Goal: Check status: Check status

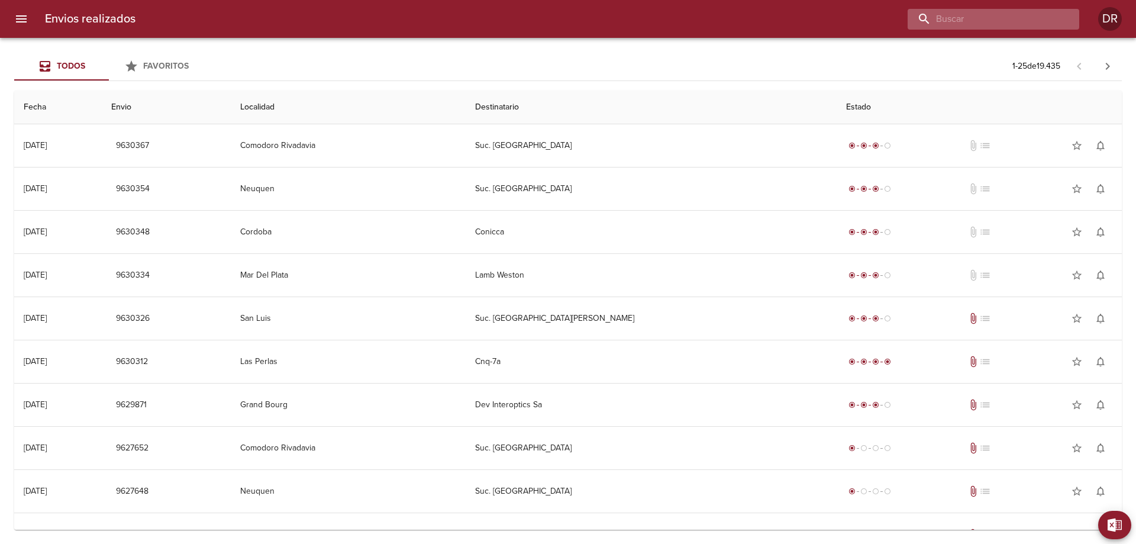
click at [994, 14] on input "buscar" at bounding box center [983, 19] width 151 height 21
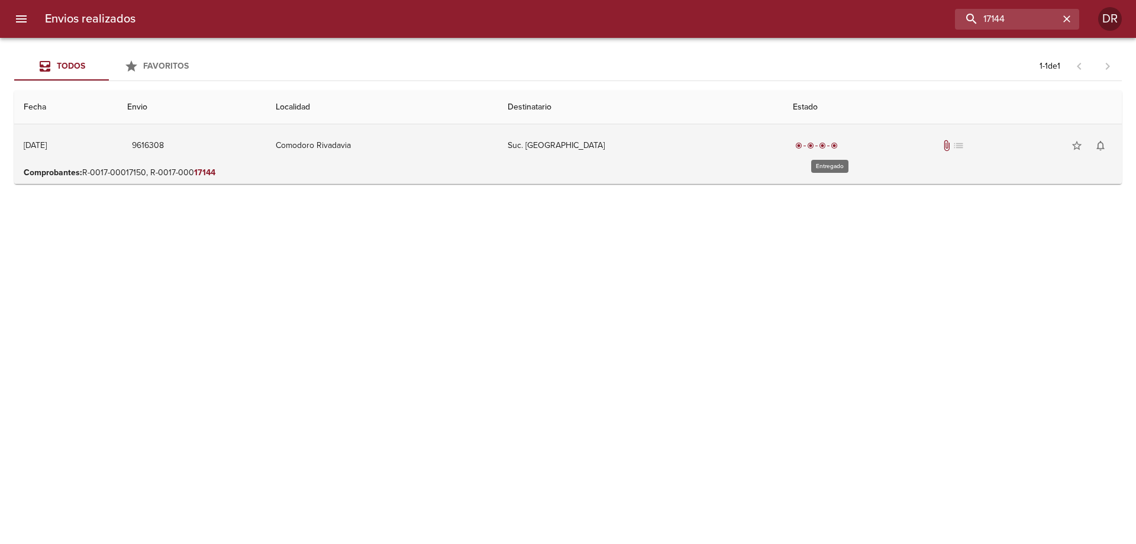
click at [826, 142] on span "radio_button_checked" at bounding box center [822, 145] width 7 height 7
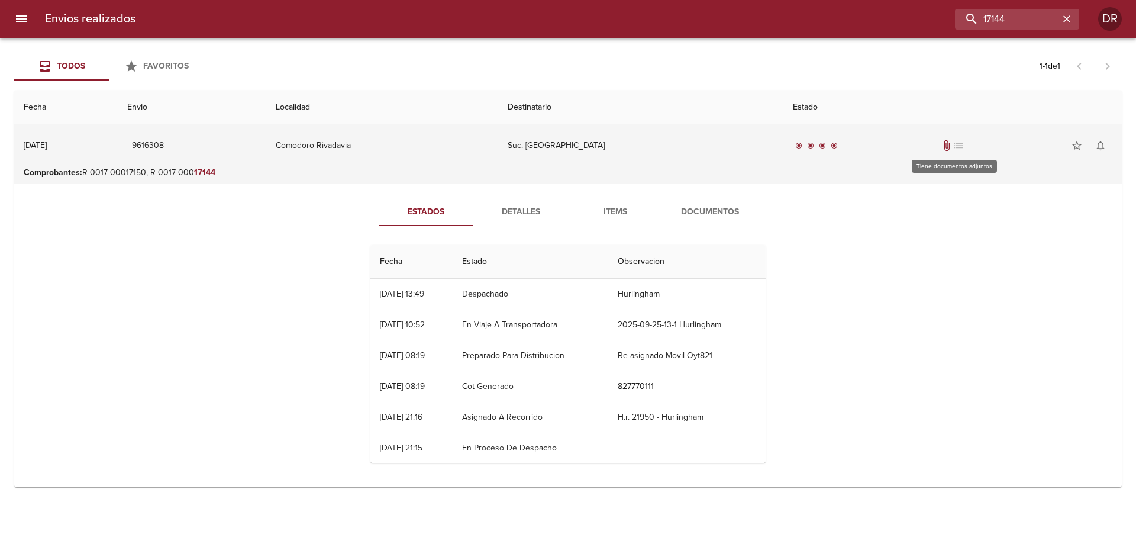
click at [950, 147] on span "attach_file" at bounding box center [947, 146] width 12 height 12
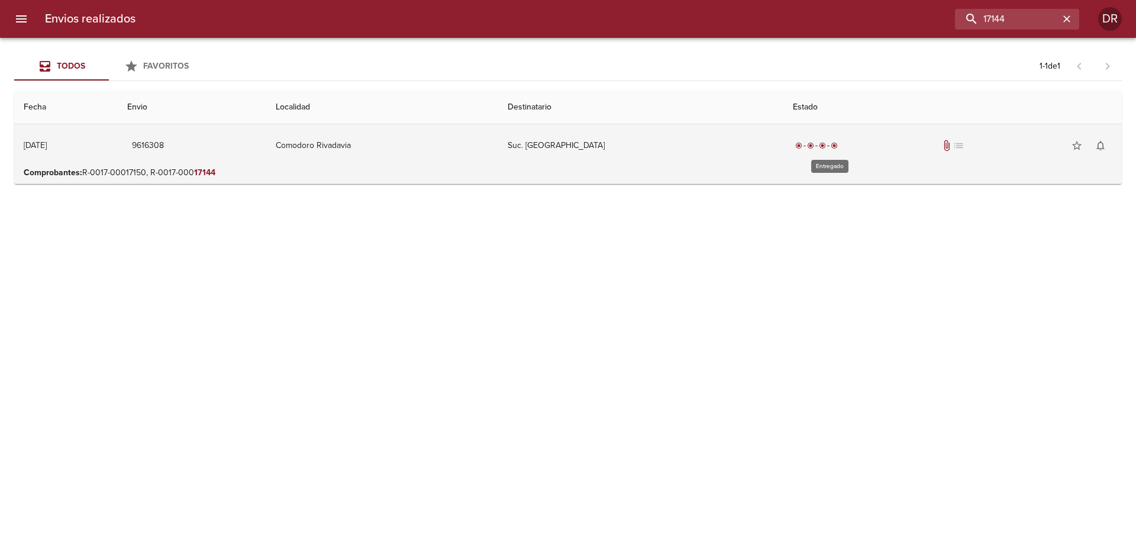
click at [828, 145] on div "radio_button_checked" at bounding box center [822, 145] width 12 height 7
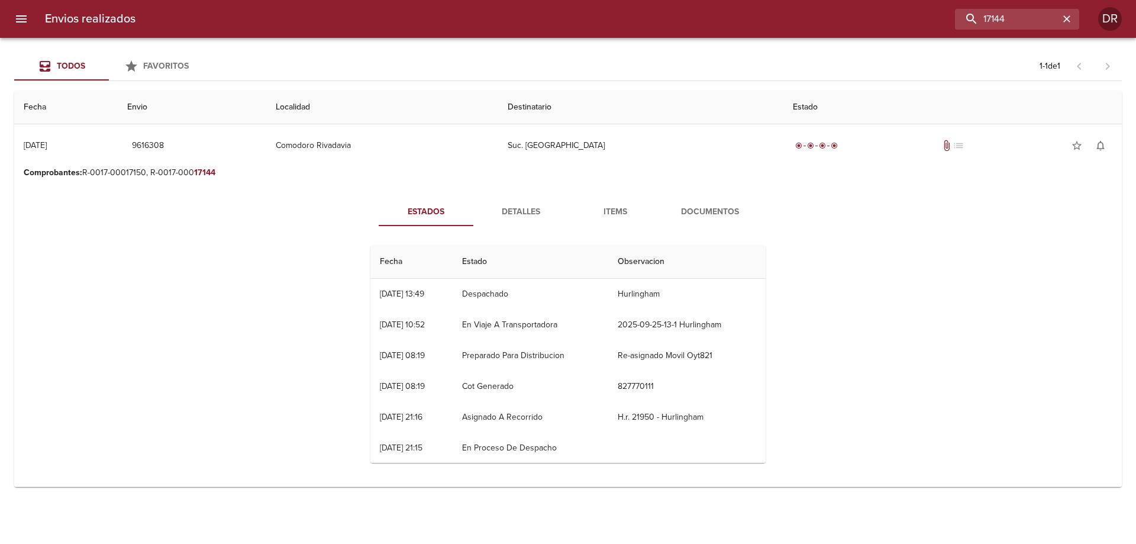
click at [702, 205] on span "Documentos" at bounding box center [710, 212] width 80 height 15
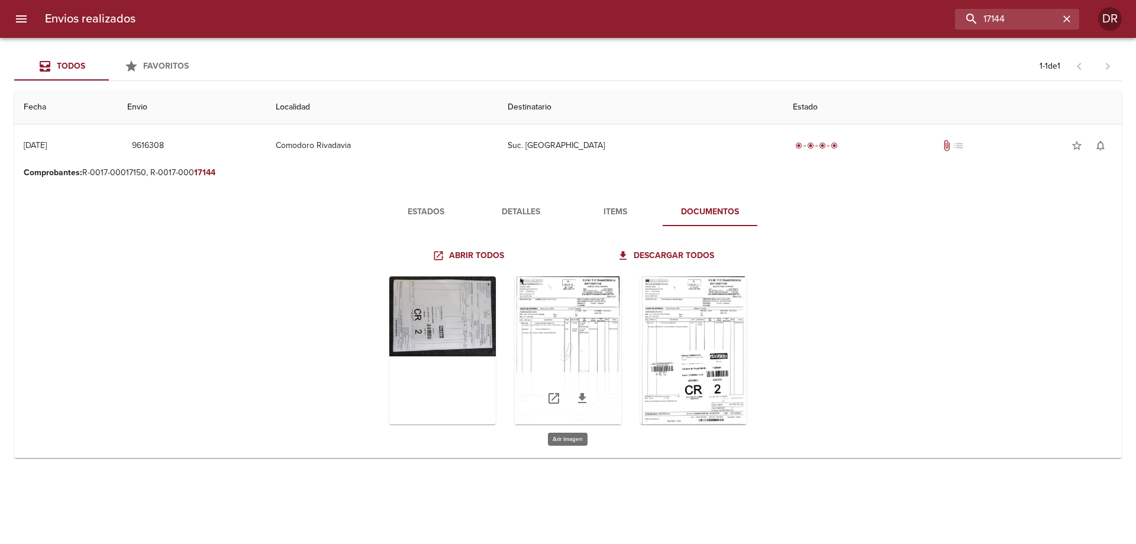
click at [585, 335] on div "Tabla de envíos del cliente" at bounding box center [568, 350] width 106 height 148
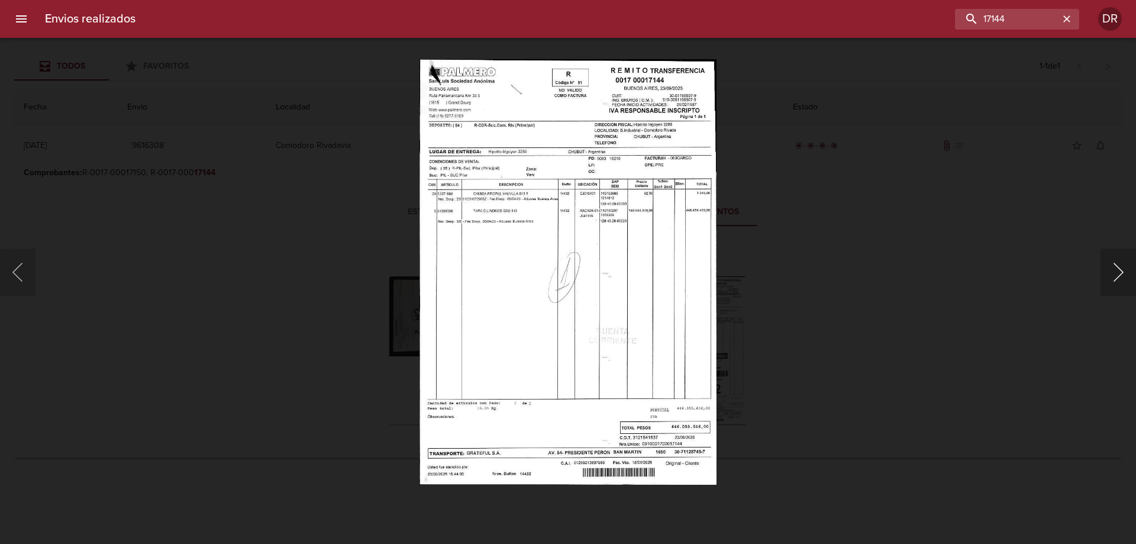
click at [1119, 279] on button "Siguiente" at bounding box center [1117, 271] width 35 height 47
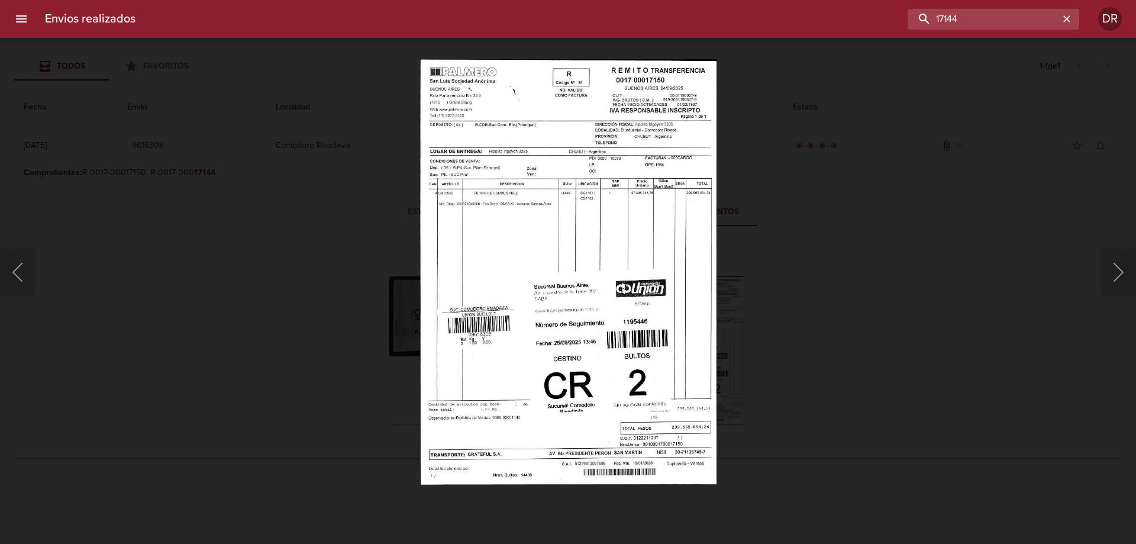
drag, startPoint x: 1015, startPoint y: 21, endPoint x: 878, endPoint y: 14, distance: 136.8
click at [887, 12] on div "17144" at bounding box center [612, 19] width 934 height 21
type input "17159"
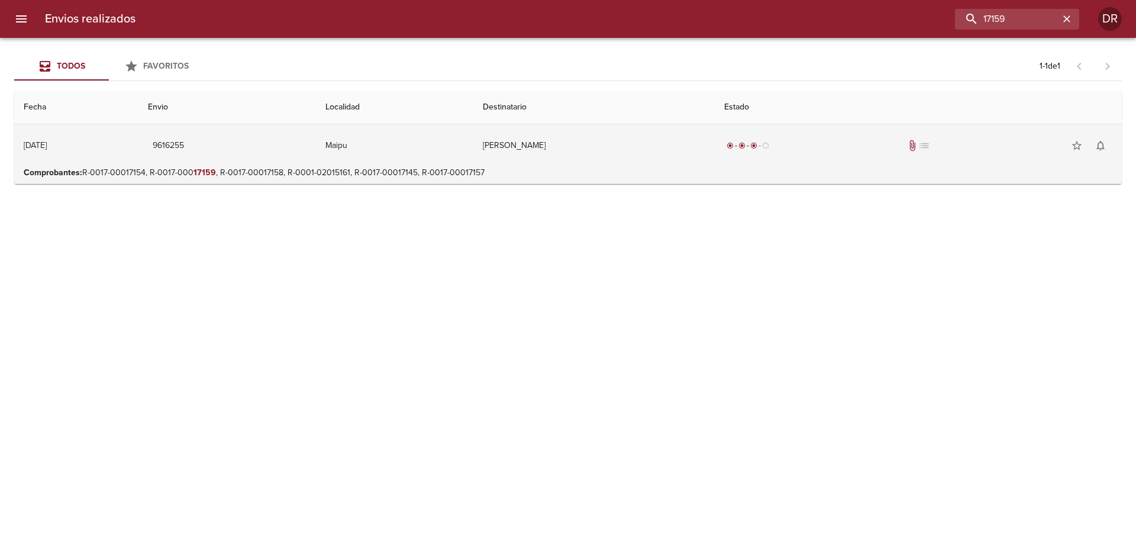
click at [745, 142] on span "radio_button_checked" at bounding box center [741, 145] width 7 height 7
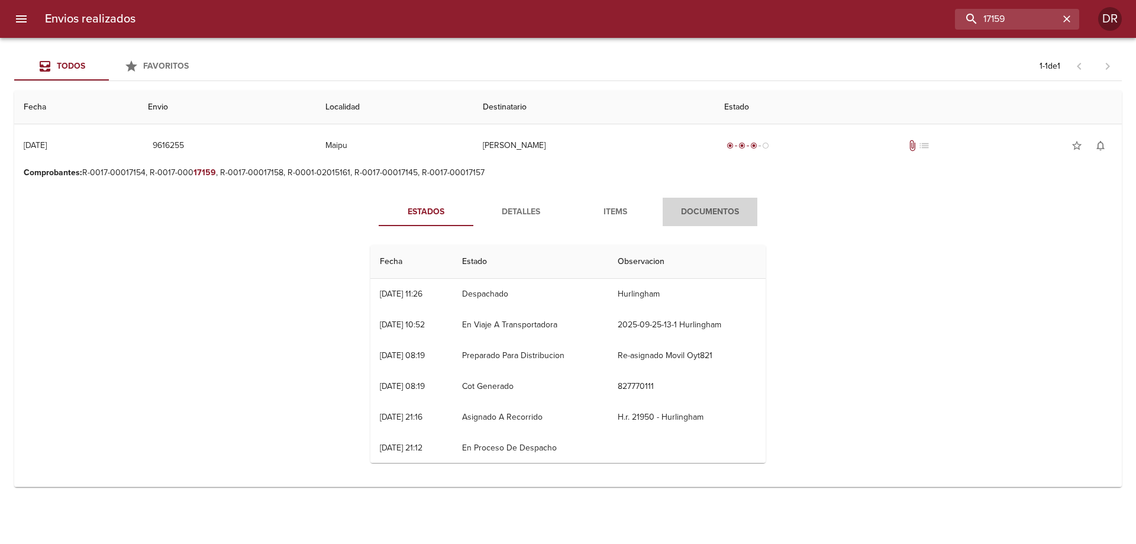
click at [712, 214] on span "Documentos" at bounding box center [710, 212] width 80 height 15
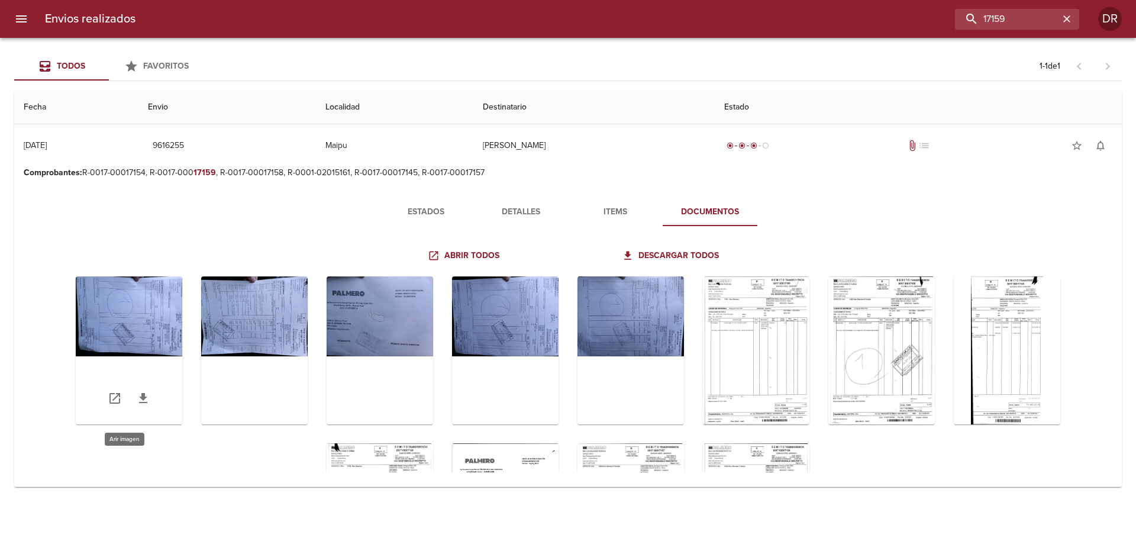
click at [169, 321] on div "Tabla de envíos del cliente" at bounding box center [129, 350] width 106 height 148
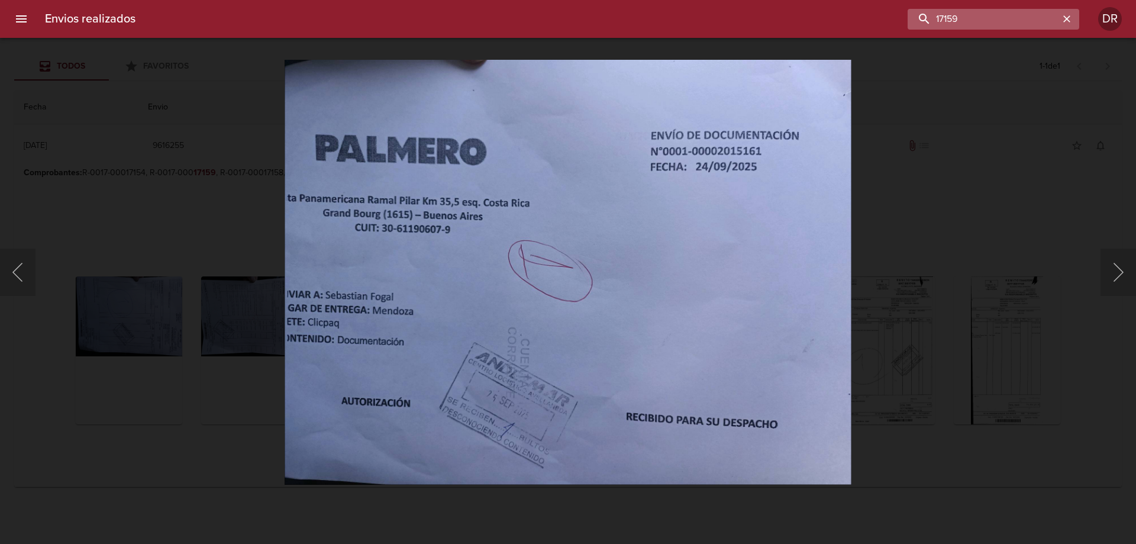
drag, startPoint x: 996, startPoint y: 17, endPoint x: 1010, endPoint y: 18, distance: 14.2
click at [1010, 18] on input "17159" at bounding box center [983, 19] width 151 height 21
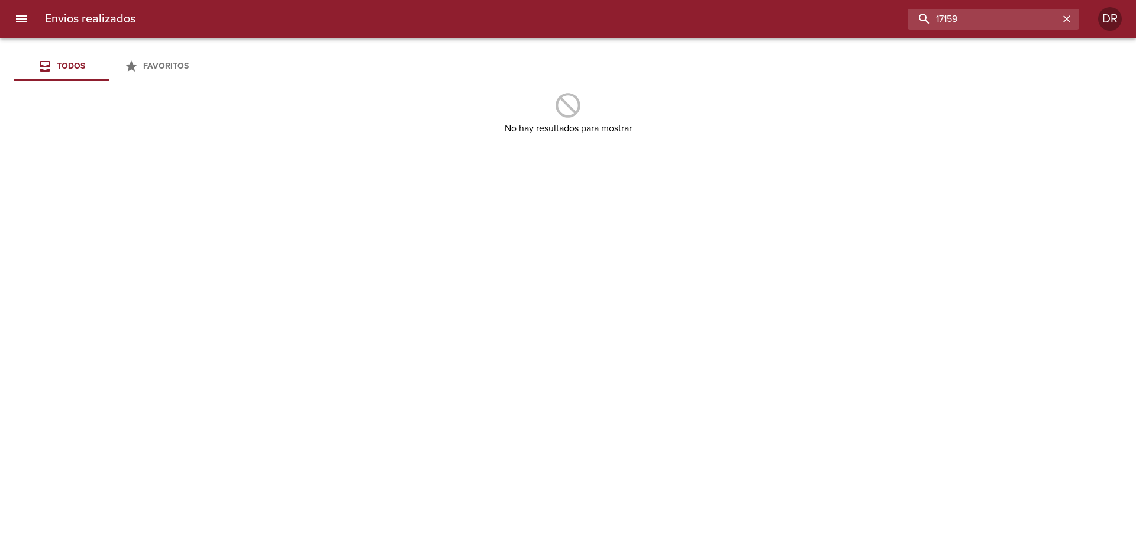
type input "17159"
